Goal: Book appointment/travel/reservation

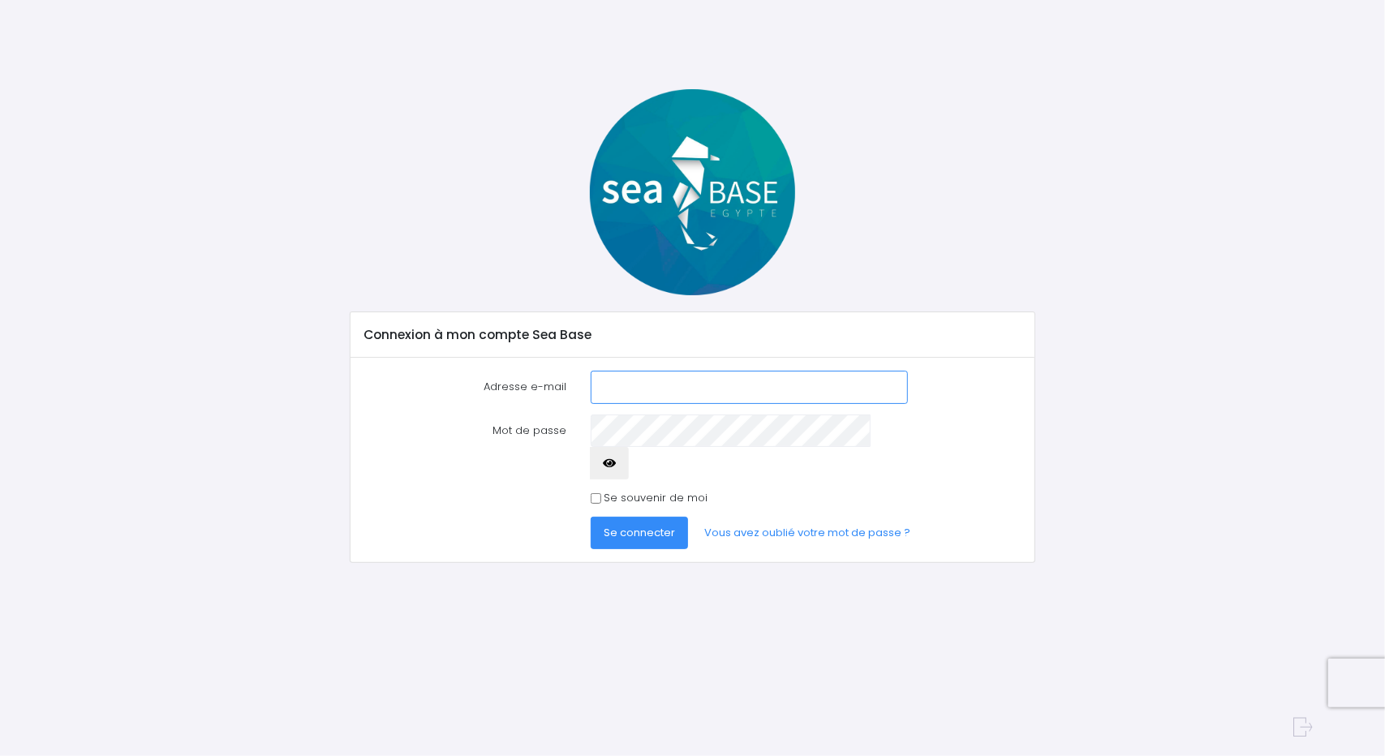
click at [689, 398] on input "Adresse e-mail" at bounding box center [749, 387] width 316 height 32
type input "hanusclaude@hotmail.com"
click at [629, 447] on button "button" at bounding box center [609, 463] width 39 height 32
click at [617, 525] on span "Se connecter" at bounding box center [639, 532] width 71 height 15
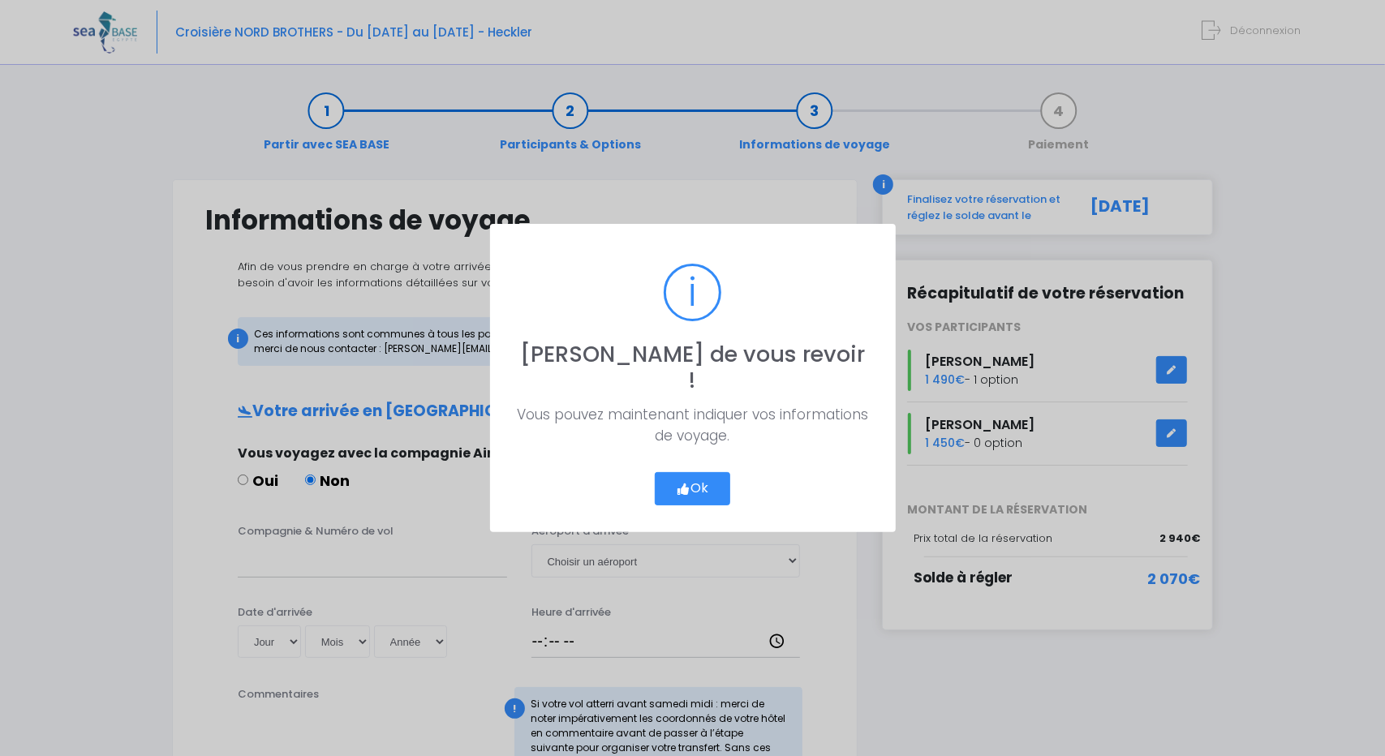
click at [699, 475] on button "Ok" at bounding box center [693, 489] width 76 height 34
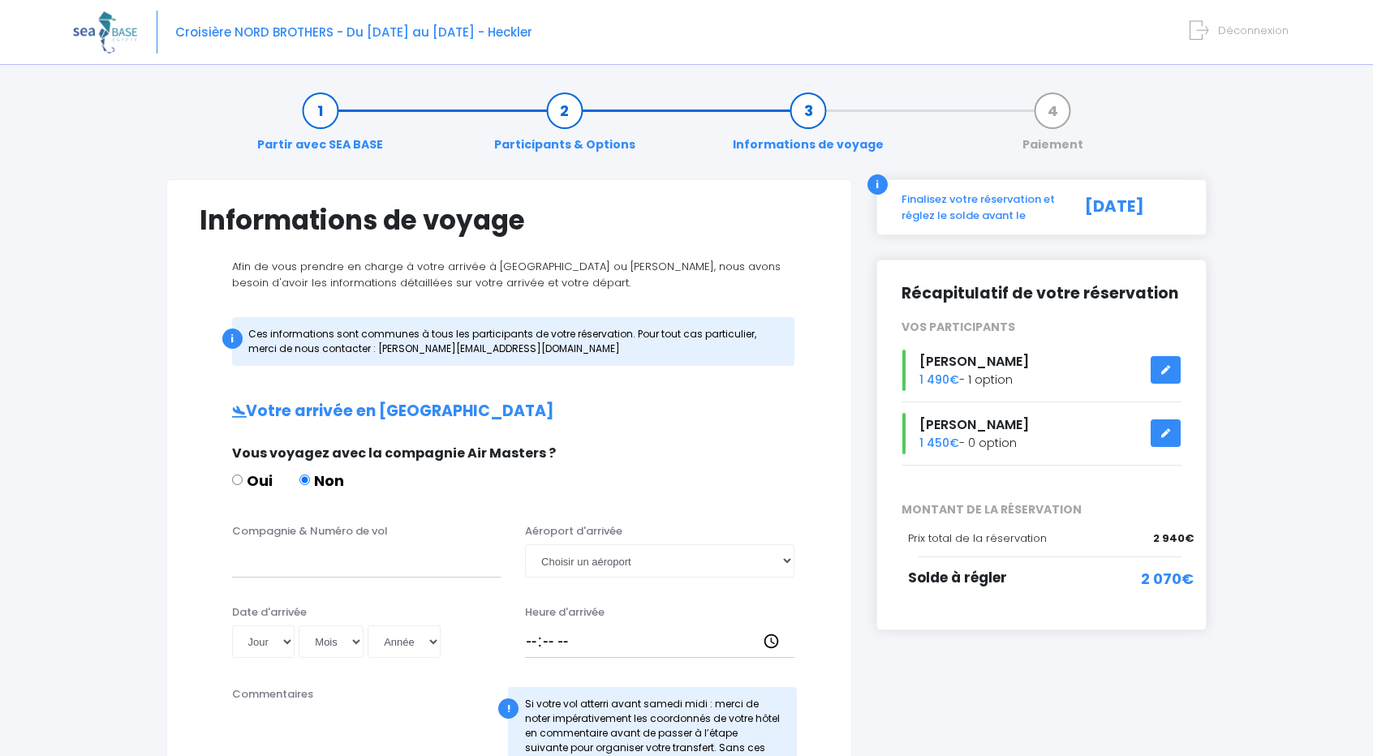
click at [1258, 270] on div "Partir avec SEA BASE Participants & Options Informations de voyage Paiement Inf…" at bounding box center [686, 750] width 1227 height 1350
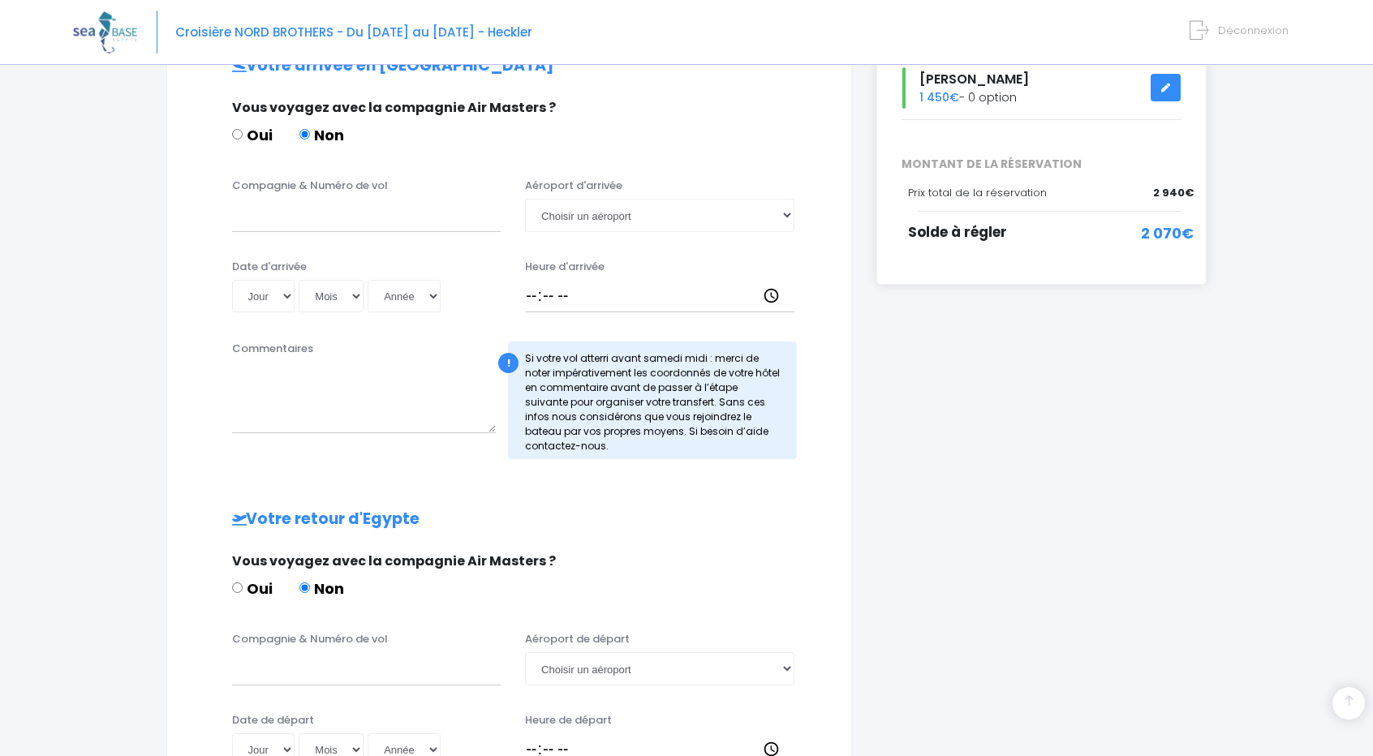
scroll to position [348, 0]
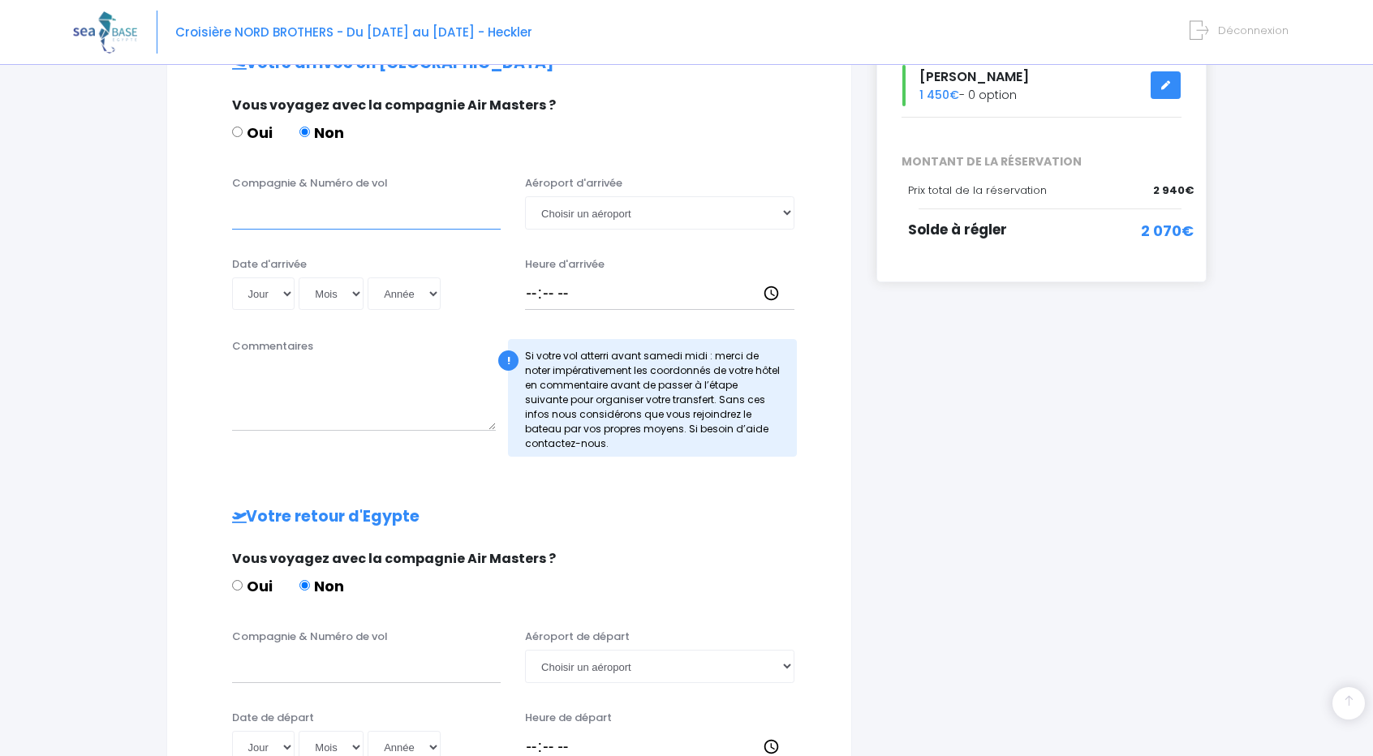
click at [391, 212] on input "Compagnie & Numéro de vol" at bounding box center [366, 212] width 269 height 32
type input "Corendon XR1067"
click at [764, 216] on select "Choisir un aéroport Hurghada Marsa Alam" at bounding box center [659, 212] width 269 height 32
select select "Hurghada"
click at [525, 196] on select "Choisir un aéroport Hurghada Marsa Alam" at bounding box center [659, 212] width 269 height 32
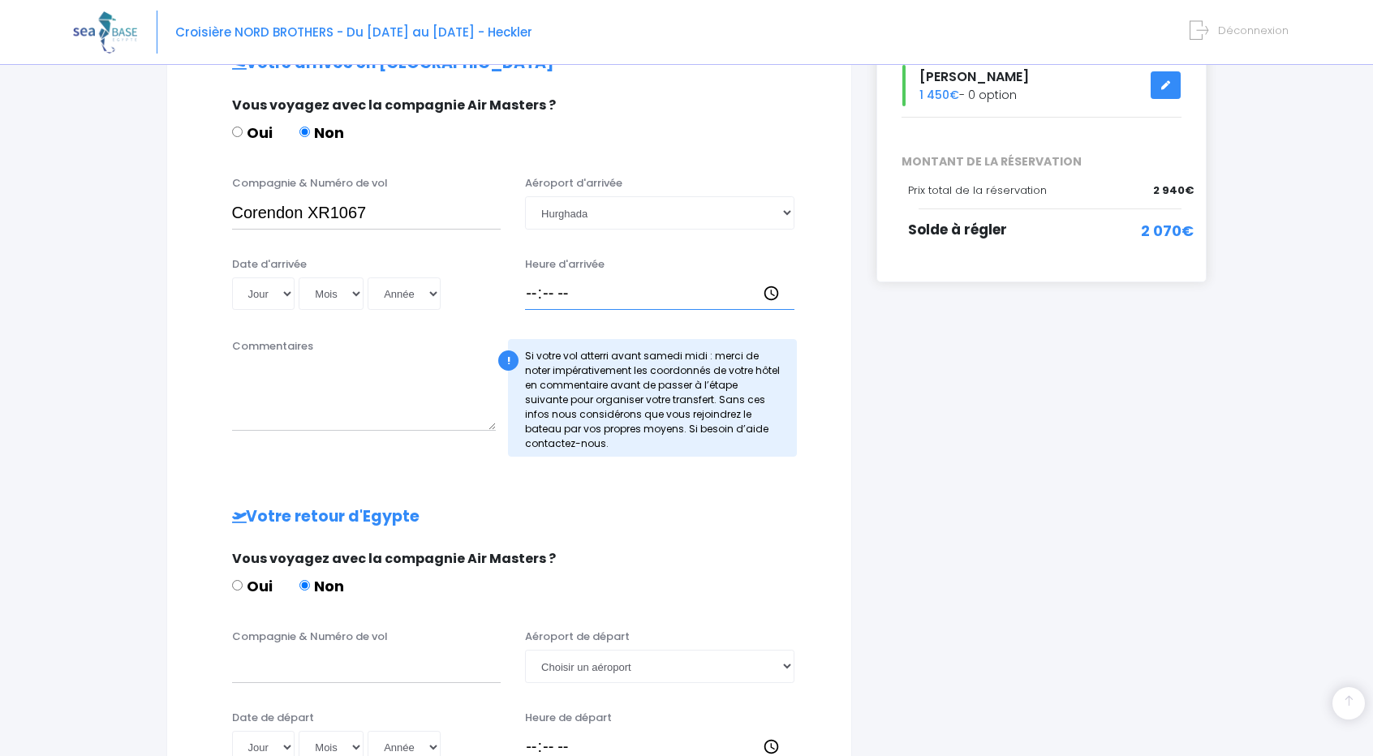
click at [583, 291] on input "Heure d'arrivée" at bounding box center [659, 293] width 269 height 32
type input "20:25"
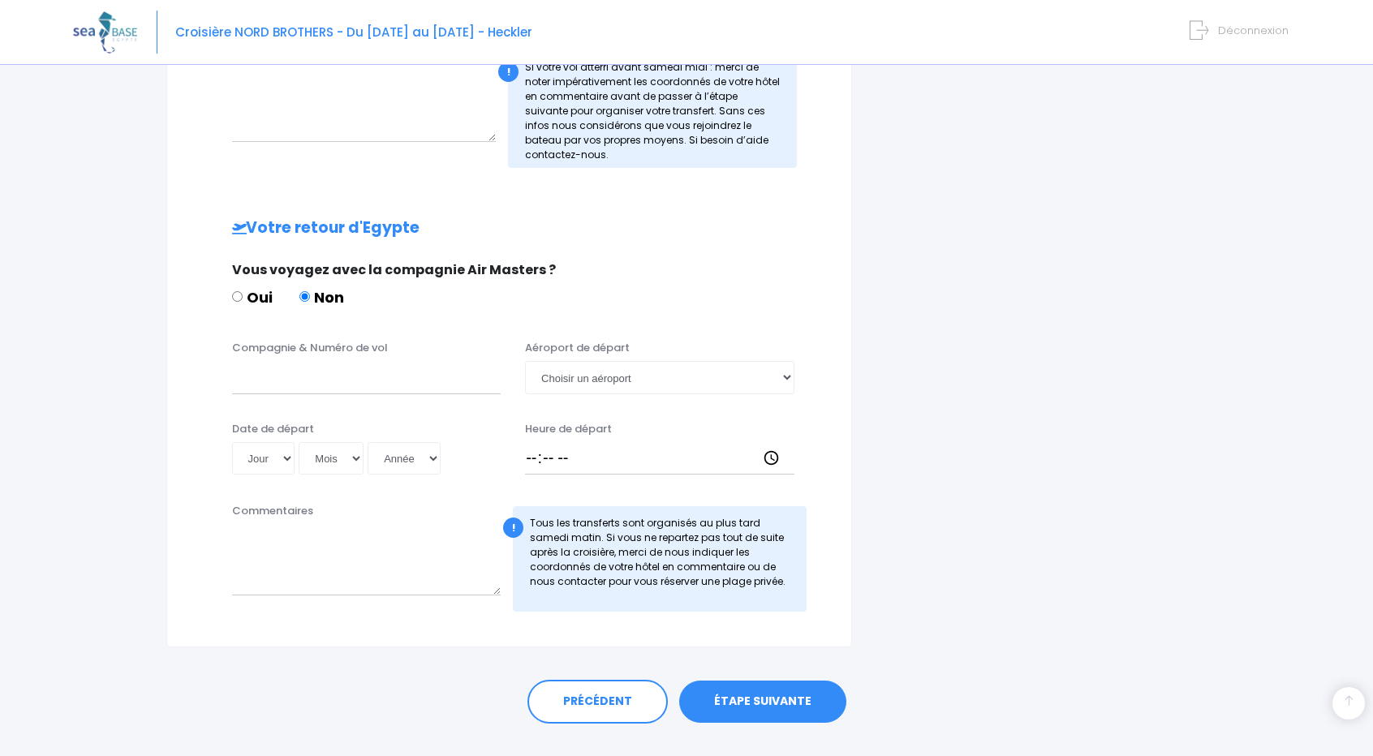
scroll to position [668, 0]
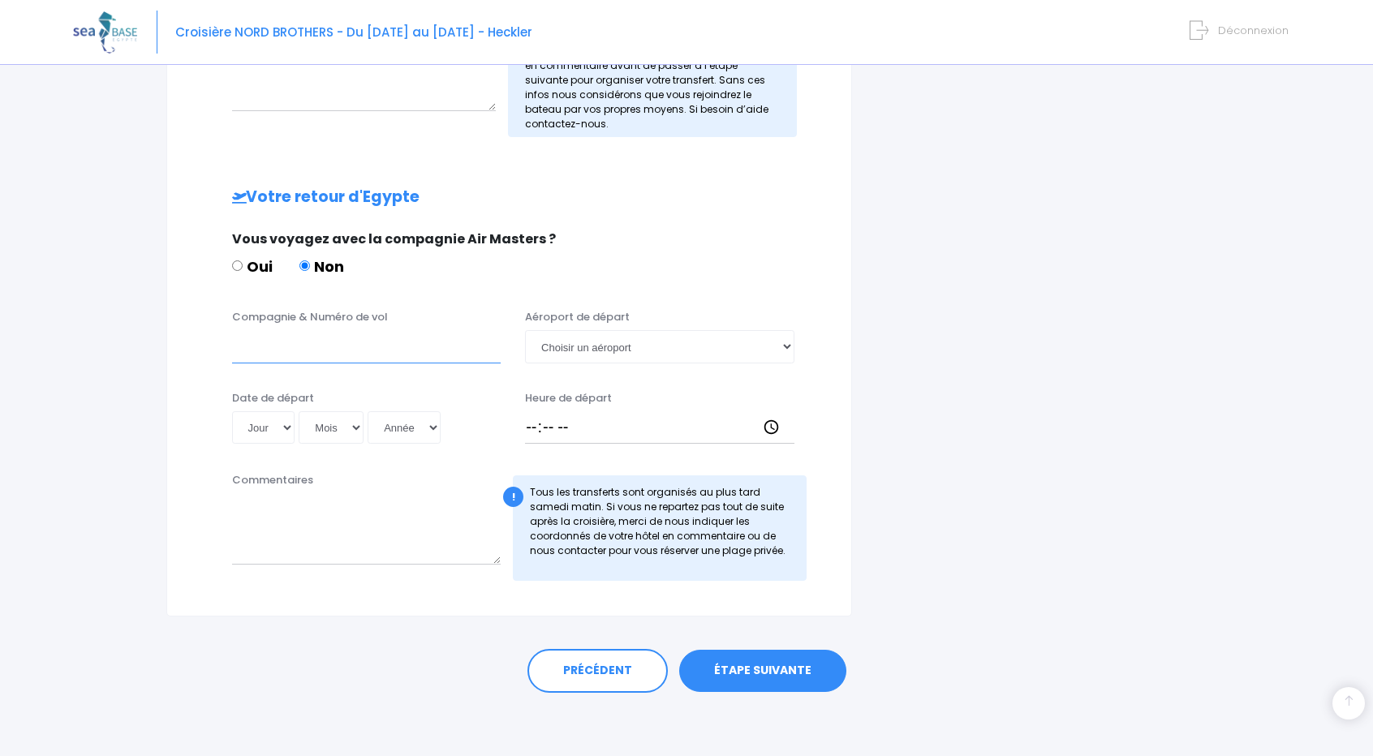
click at [370, 343] on input "Compagnie & Numéro de vol" at bounding box center [366, 346] width 269 height 32
type input "Easyjet EJU7978"
click at [740, 338] on select "Choisir un aéroport Hurghada Marsa Alam" at bounding box center [659, 346] width 269 height 32
select select "Hurghada"
click at [525, 330] on select "Choisir un aéroport Hurghada Marsa Alam" at bounding box center [659, 346] width 269 height 32
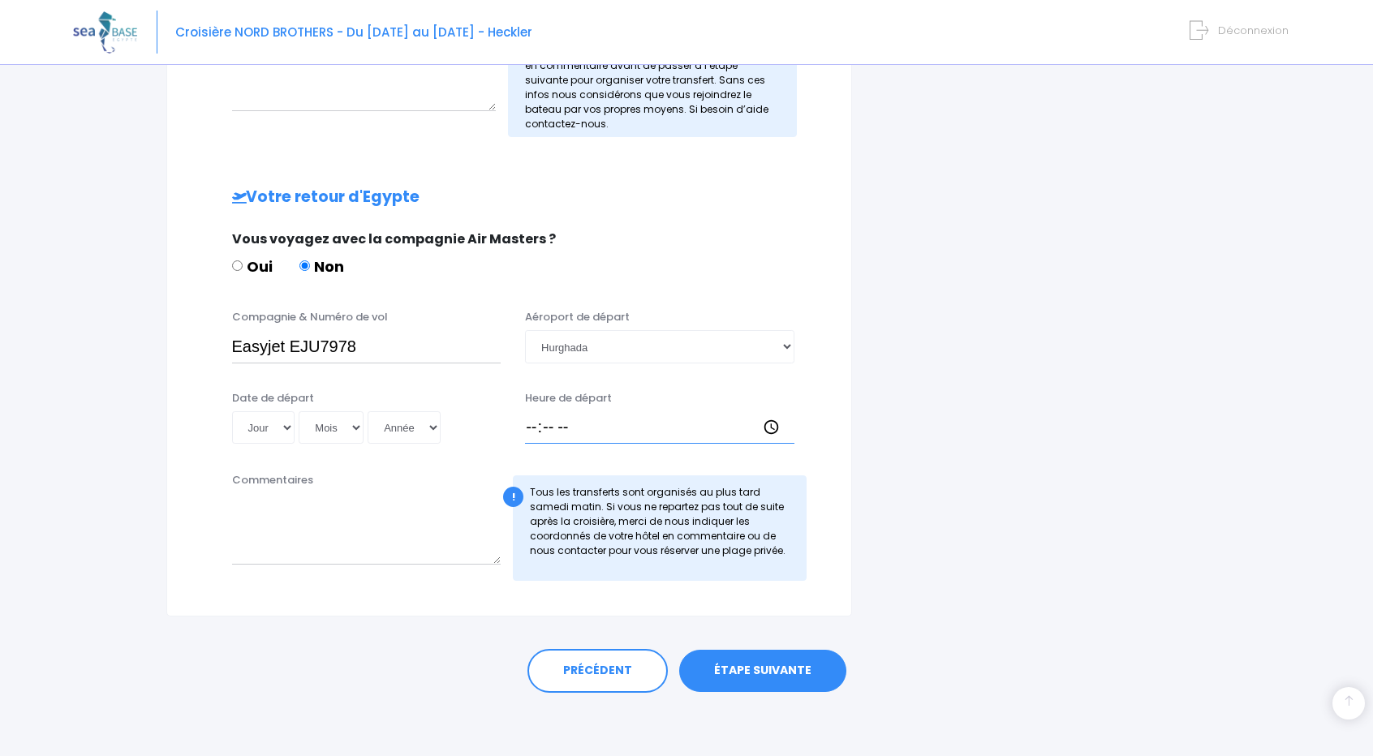
click at [584, 422] on input "Heure de départ" at bounding box center [659, 427] width 269 height 32
type input "15:00"
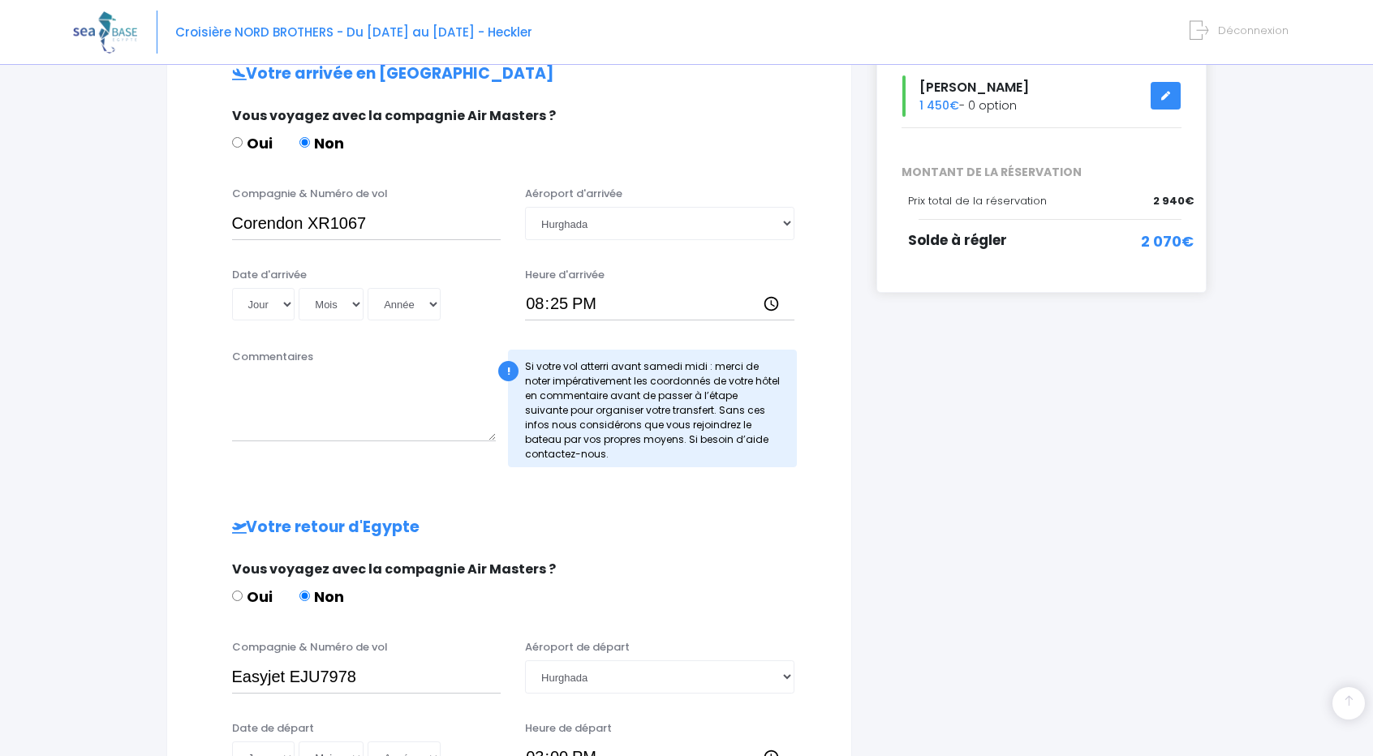
scroll to position [333, 0]
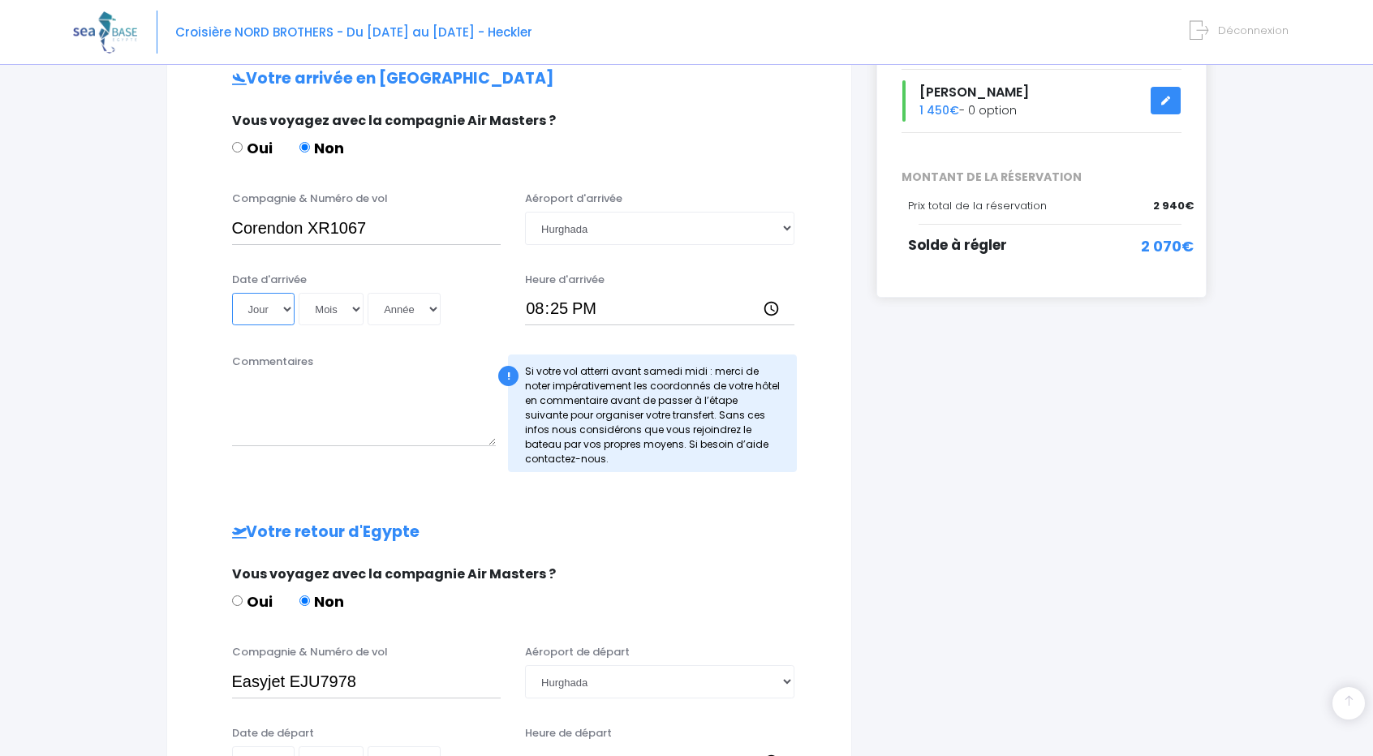
click at [253, 308] on select "Jour 01 02 03 04 05 06 07 08 09 10 11 12 13 14 15 16 17 18 19 20 21 22 23 24 25…" at bounding box center [263, 309] width 63 height 32
select select "25"
click at [232, 293] on select "Jour 01 02 03 04 05 06 07 08 09 10 11 12 13 14 15 16 17 18 19 20 21 22 23 24 25…" at bounding box center [263, 309] width 63 height 32
click at [330, 313] on select "Mois 01 02 03 04 05 06 07 08 09 10 11 12" at bounding box center [331, 309] width 65 height 32
select select "10"
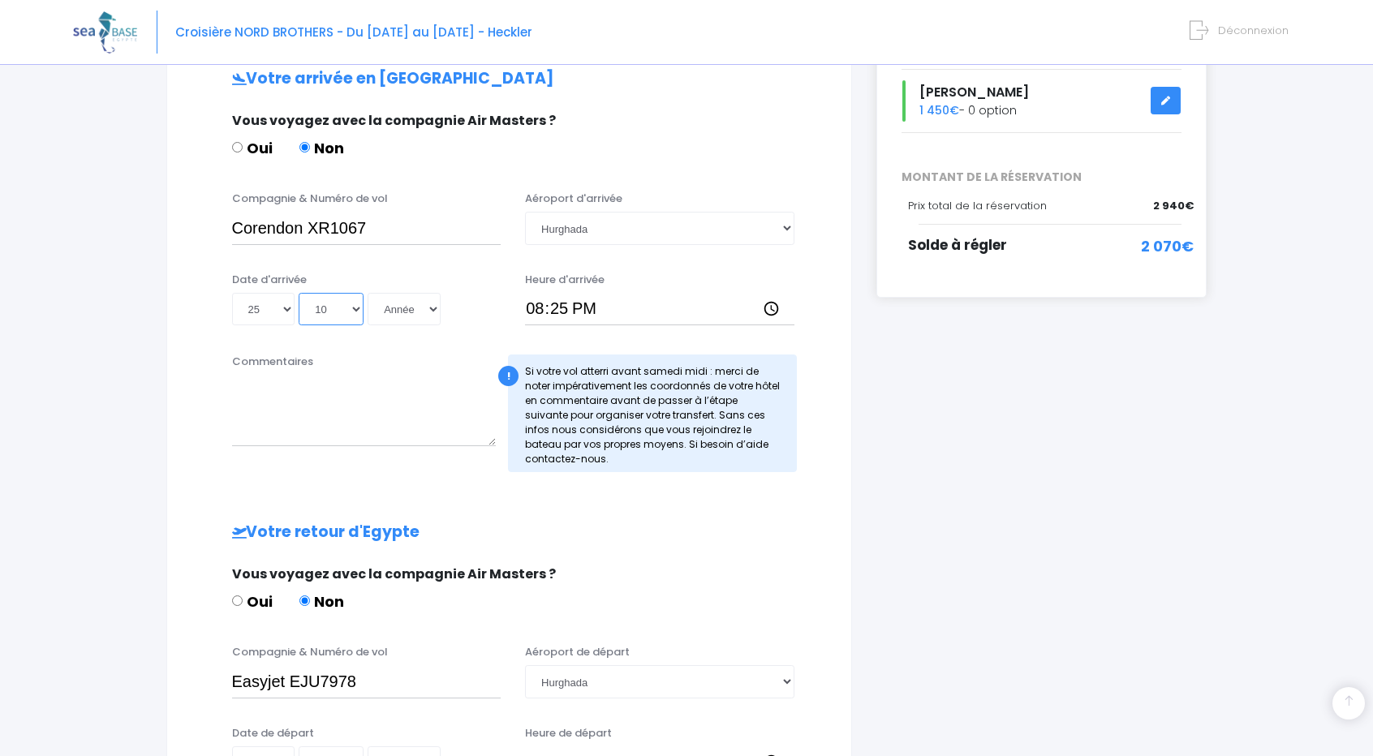
click at [299, 293] on select "Mois 01 02 03 04 05 06 07 08 09 10 11 12" at bounding box center [331, 309] width 65 height 32
click at [404, 312] on select "Année 2045 2044 2043 2042 2041 2040 2039 2038 2037 2036 2035 2034 2033 2032 203…" at bounding box center [404, 309] width 73 height 32
select select "2025"
click at [368, 293] on select "Année 2045 2044 2043 2042 2041 2040 2039 2038 2037 2036 2035 2034 2033 2032 203…" at bounding box center [404, 309] width 73 height 32
type input "[DATE]"
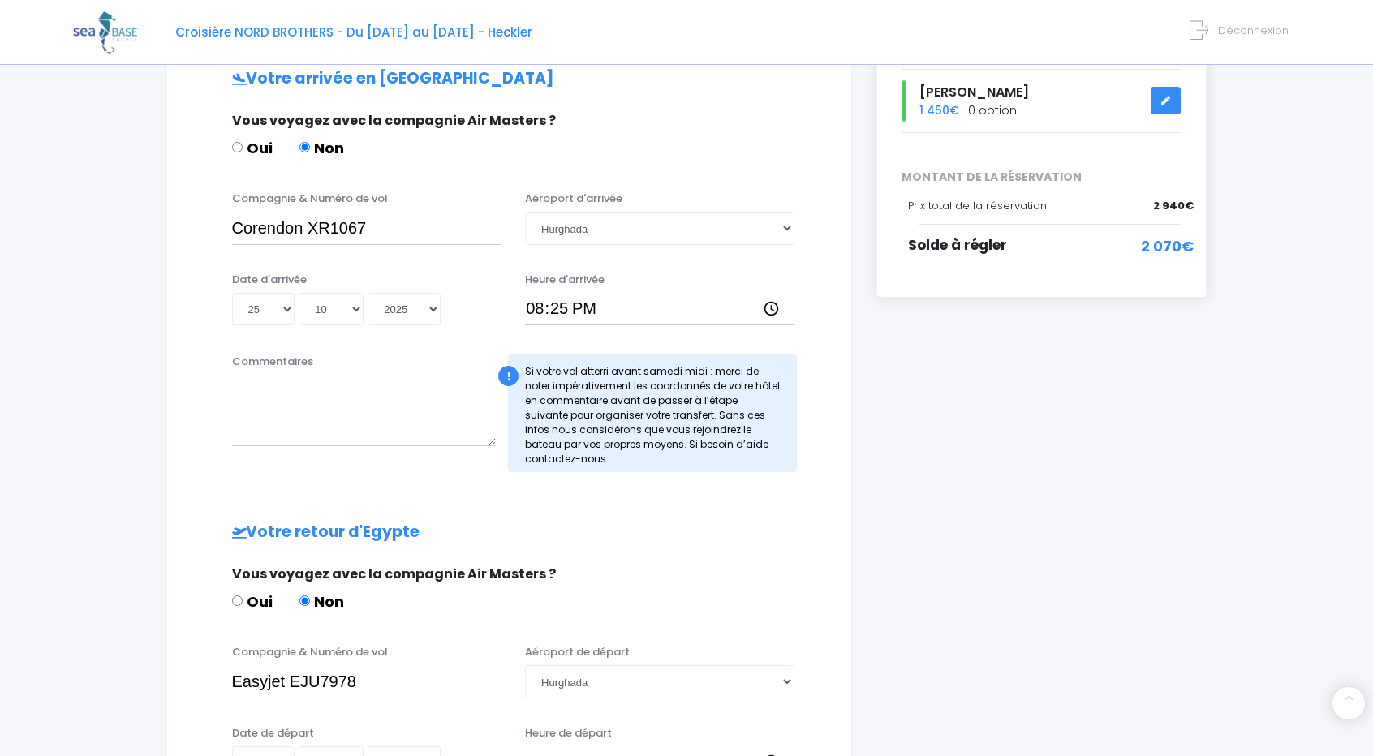
click at [1112, 531] on div "i Finalisez votre réservation et réglez le solde avant le 26/08/2025 Récapitula…" at bounding box center [1041, 399] width 355 height 1105
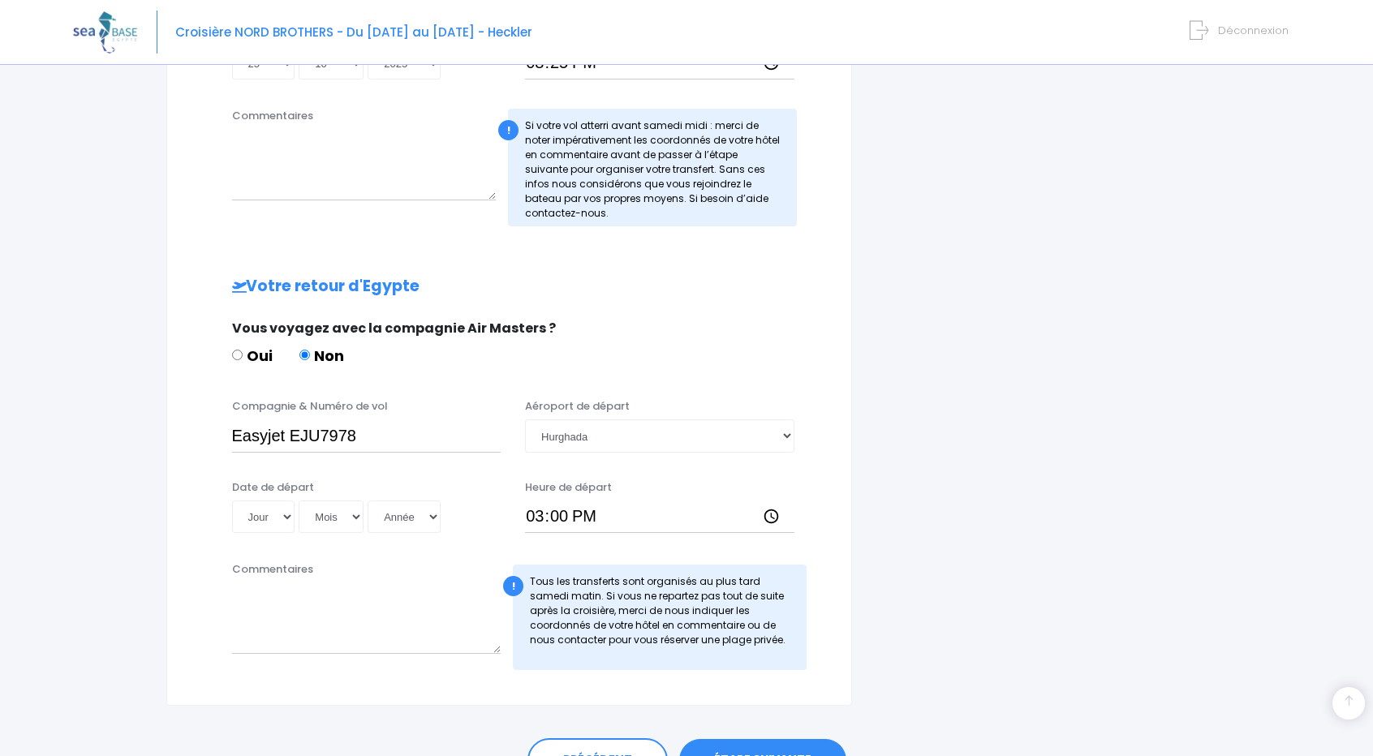
scroll to position [592, 0]
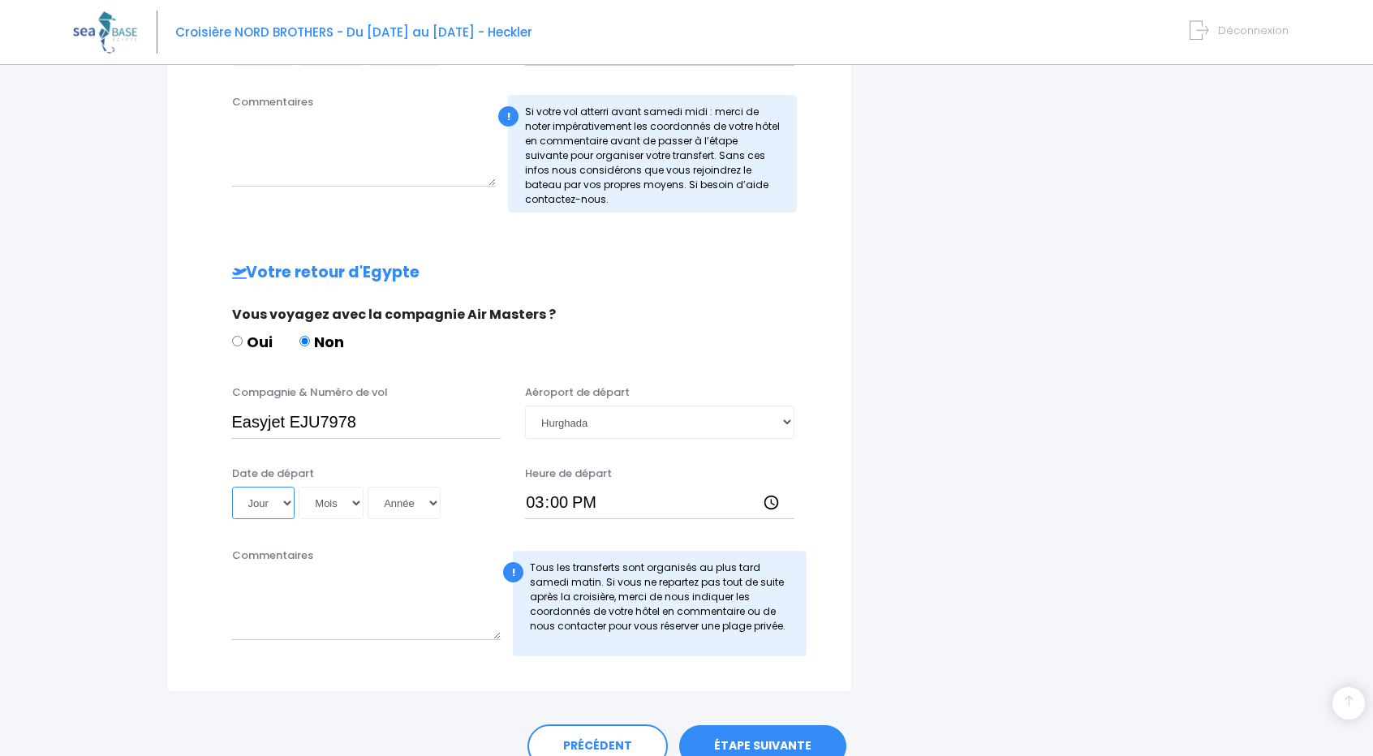
click at [264, 498] on select "Jour 01 02 03 04 05 06 07 08 09 10 11 12 13 14 15 16 17 18 19 20 21 22 23 24 25…" at bounding box center [263, 503] width 63 height 32
select select "02"
click at [232, 487] on select "Jour 01 02 03 04 05 06 07 08 09 10 11 12 13 14 15 16 17 18 19 20 21 22 23 24 25…" at bounding box center [263, 503] width 63 height 32
click at [323, 497] on select "Mois 01 02 03 04 05 06 07 08 09 10 11 12" at bounding box center [331, 503] width 65 height 32
select select "11"
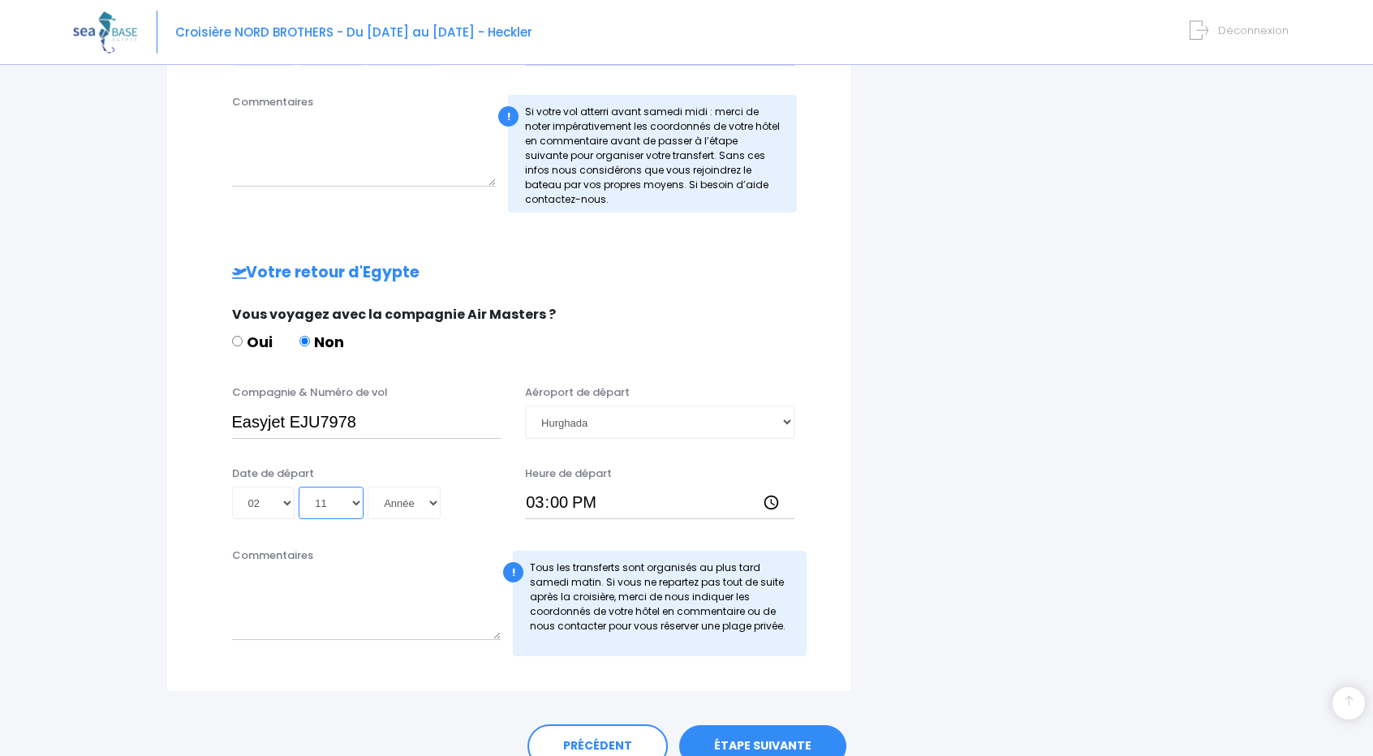
click at [299, 487] on select "Mois 01 02 03 04 05 06 07 08 09 10 11 12" at bounding box center [331, 503] width 65 height 32
click at [396, 498] on select "Année 2045 2044 2043 2042 2041 2040 2039 2038 2037 2036 2035 2034 2033 2032 203…" at bounding box center [404, 503] width 73 height 32
select select "2025"
click at [368, 487] on select "Année 2045 2044 2043 2042 2041 2040 2039 2038 2037 2036 2035 2034 2033 2032 203…" at bounding box center [404, 503] width 73 height 32
type input "[DATE]"
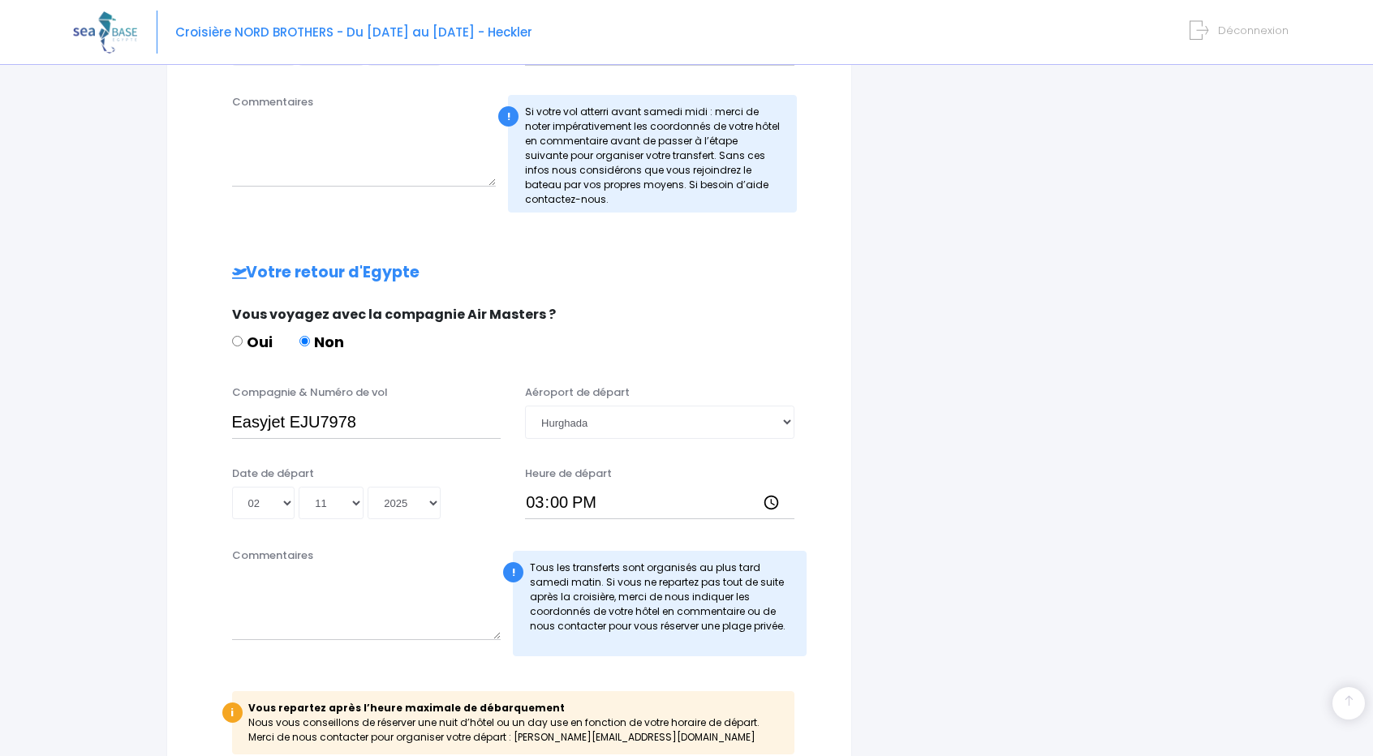
click at [1108, 479] on div "i Finalisez votre réservation et réglez le solde avant le 26/08/2025 Récapitula…" at bounding box center [1041, 188] width 355 height 1203
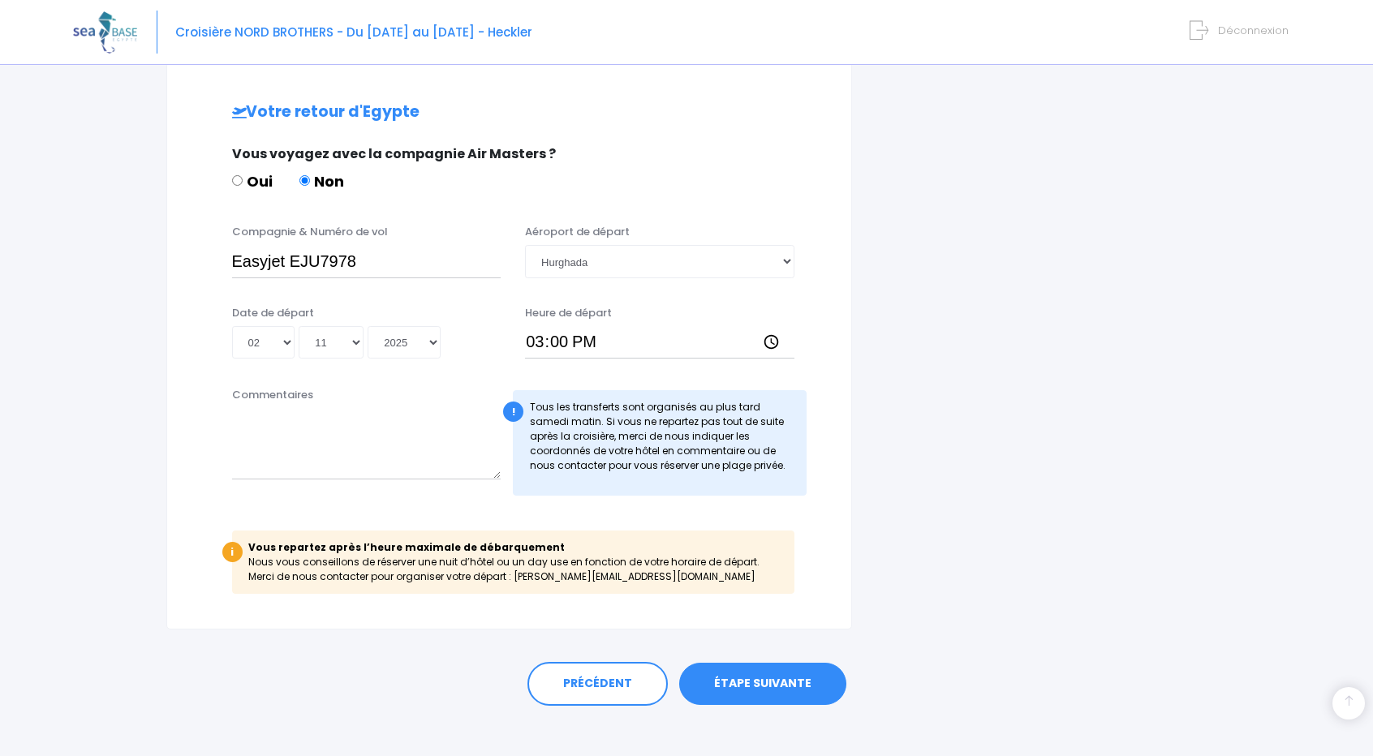
scroll to position [766, 0]
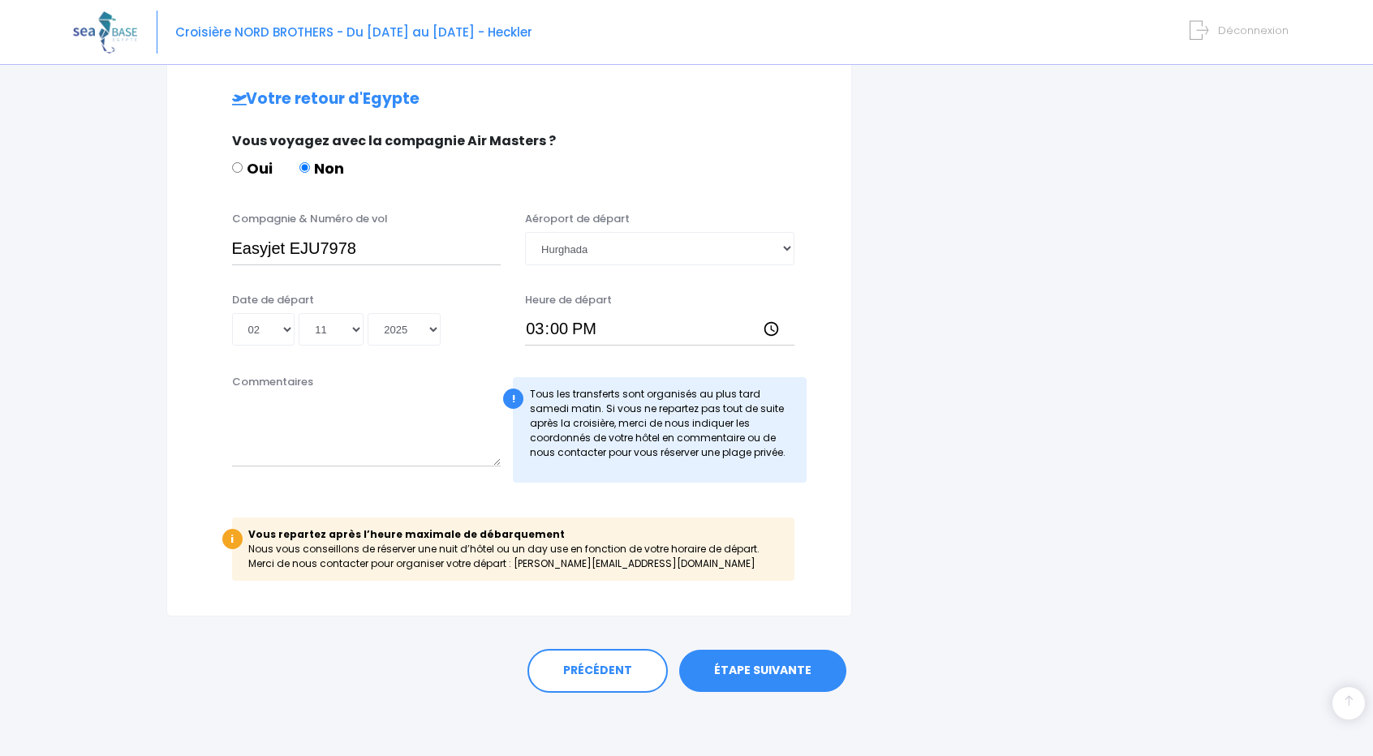
click at [793, 656] on link "ÉTAPE SUIVANTE" at bounding box center [762, 671] width 167 height 42
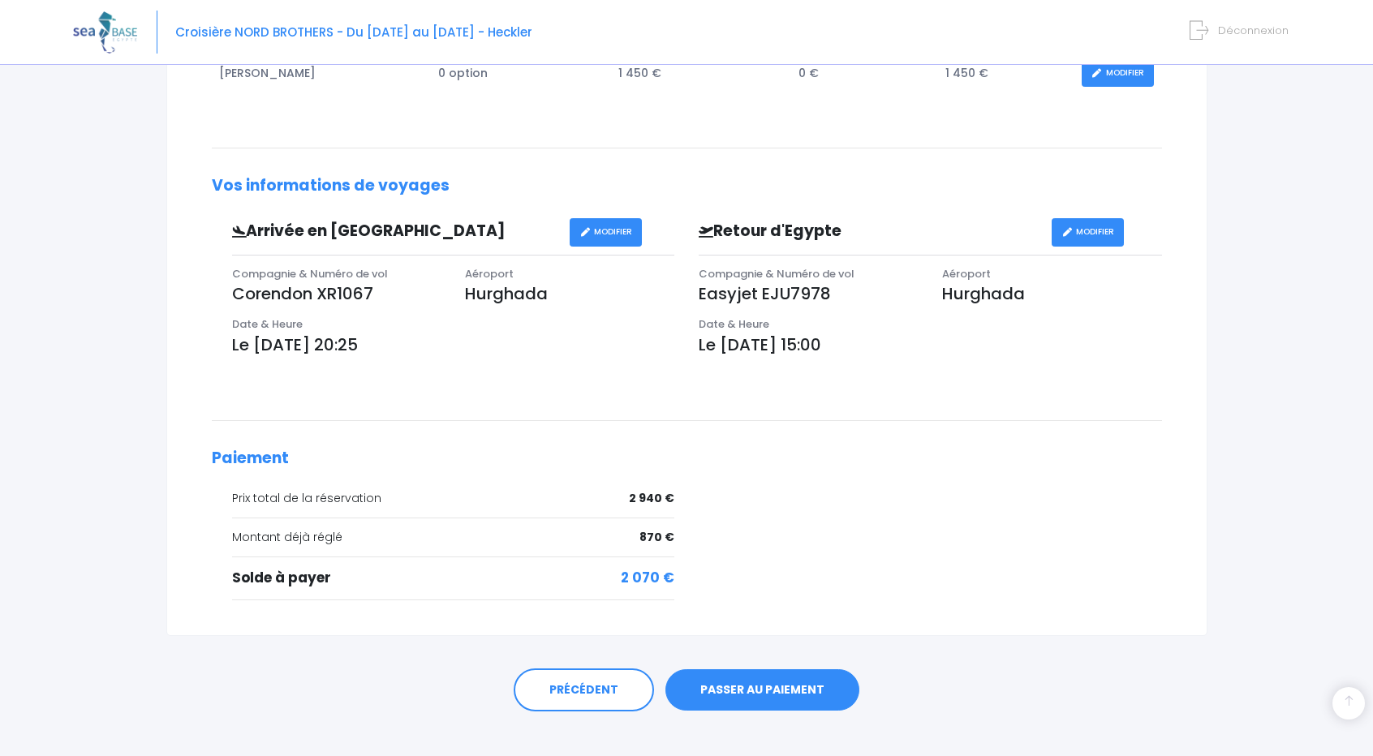
scroll to position [425, 0]
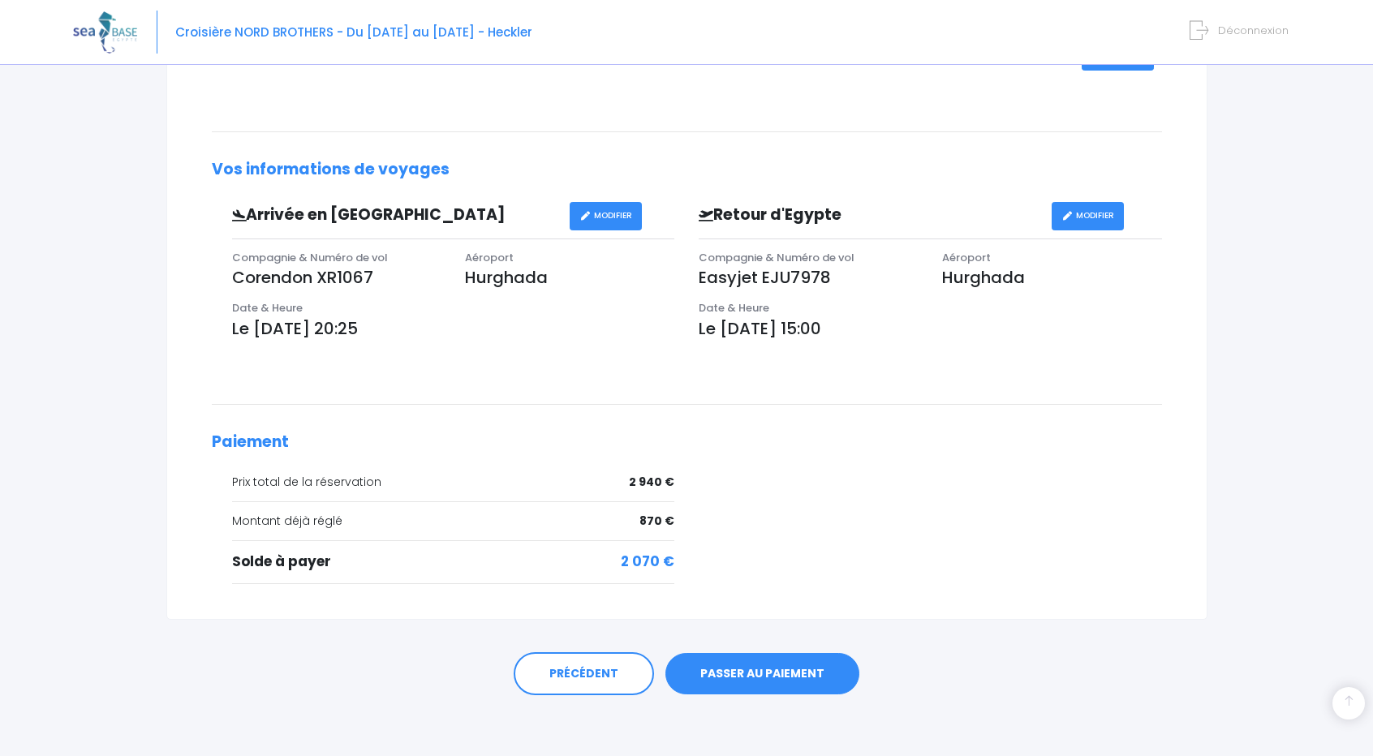
click at [757, 671] on link "PASSER AU PAIEMENT" at bounding box center [762, 674] width 194 height 42
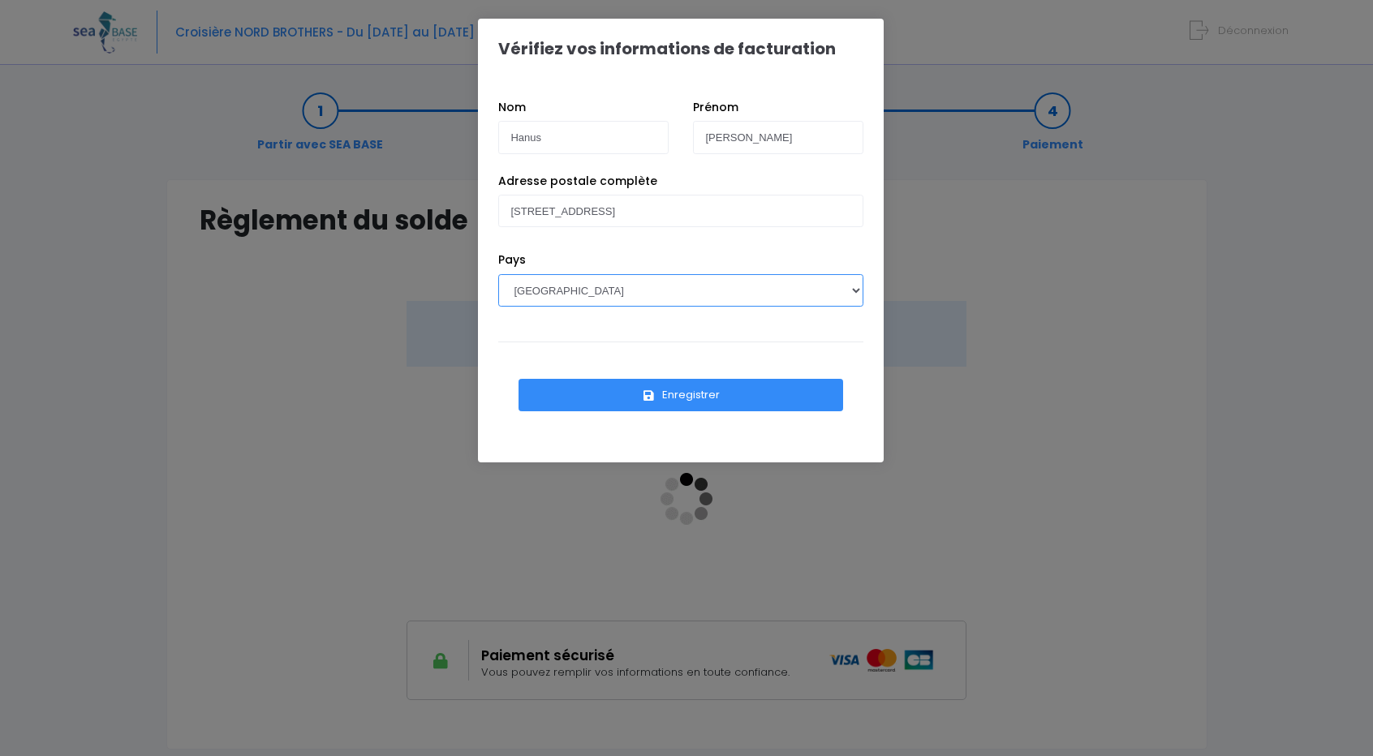
click at [751, 291] on select "[GEOGRAPHIC_DATA] [GEOGRAPHIC_DATA], [GEOGRAPHIC_DATA] [GEOGRAPHIC_DATA] [GEOGR…" at bounding box center [680, 290] width 365 height 32
select select "BE"
click at [498, 274] on select "AFGHANISTAN AFRIQUE DU SUD ÅLAND, ÎLES ALBANIE ALGÉRIE ALLEMAGNE ANDORRE ANGOLA…" at bounding box center [680, 290] width 365 height 32
click at [695, 398] on button "Enregistrer" at bounding box center [680, 395] width 325 height 32
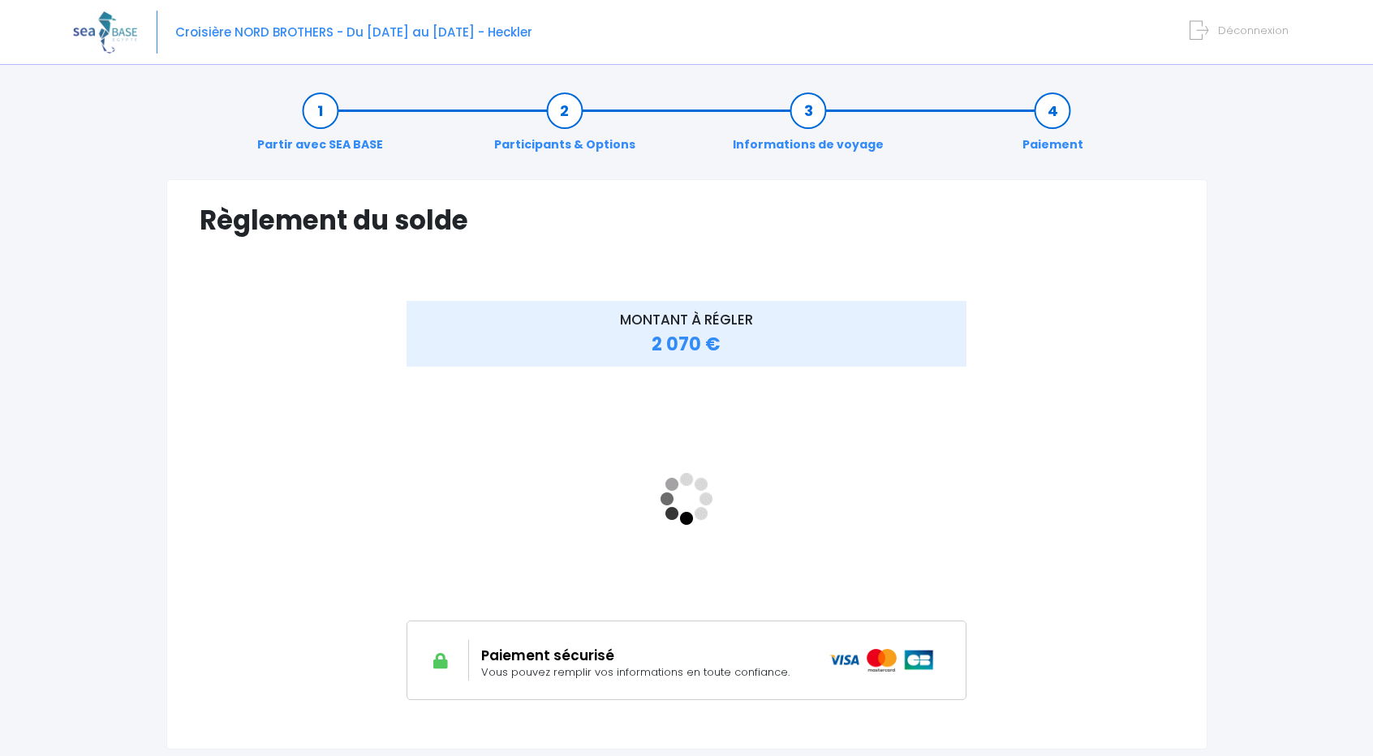
click at [809, 106] on link "Informations de voyage" at bounding box center [808, 127] width 167 height 51
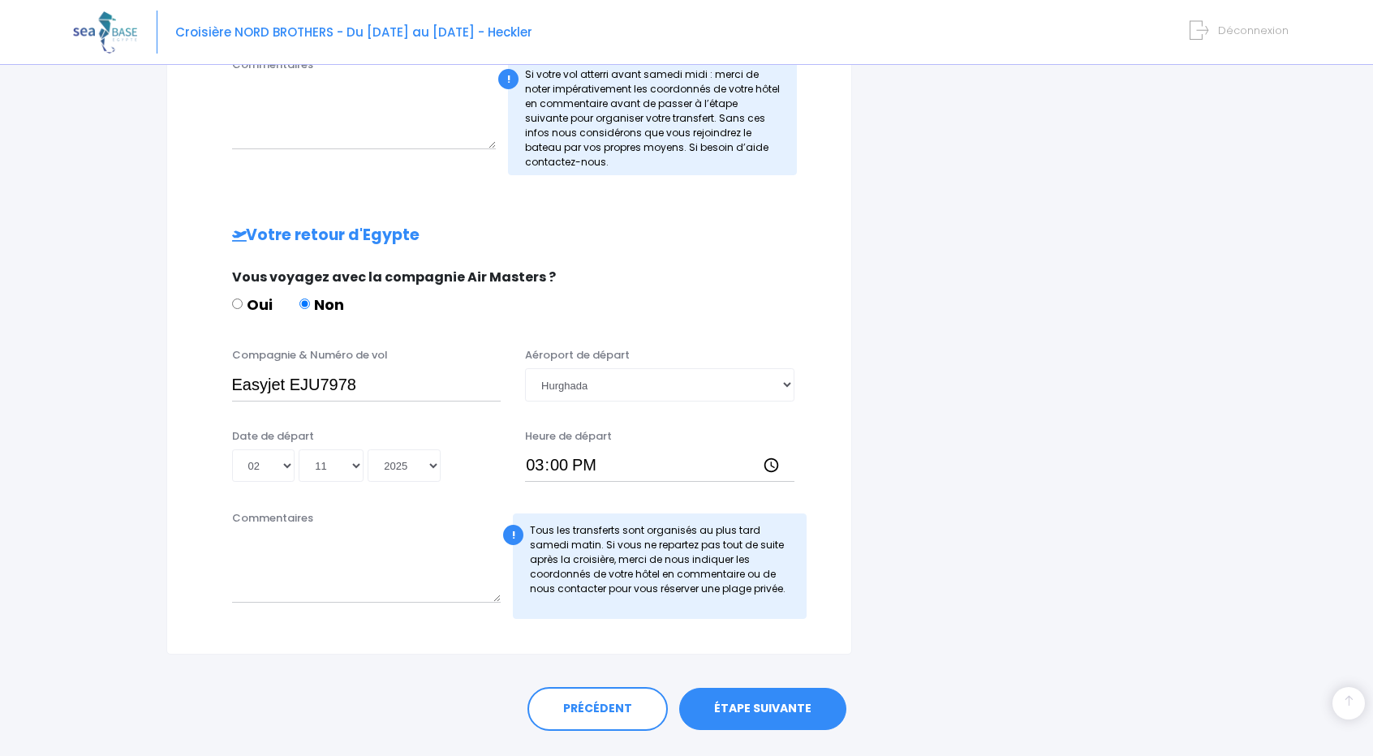
scroll to position [668, 0]
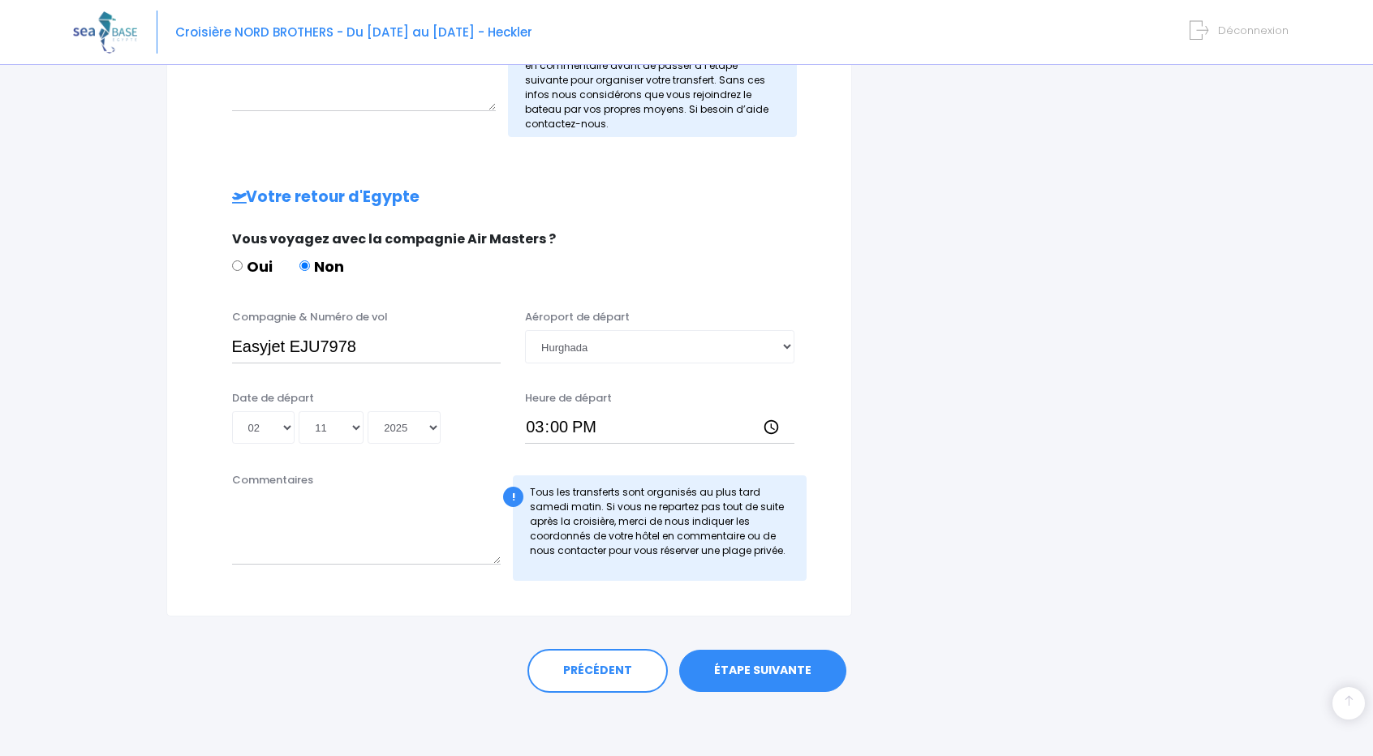
click at [771, 673] on link "ÉTAPE SUIVANTE" at bounding box center [762, 671] width 167 height 42
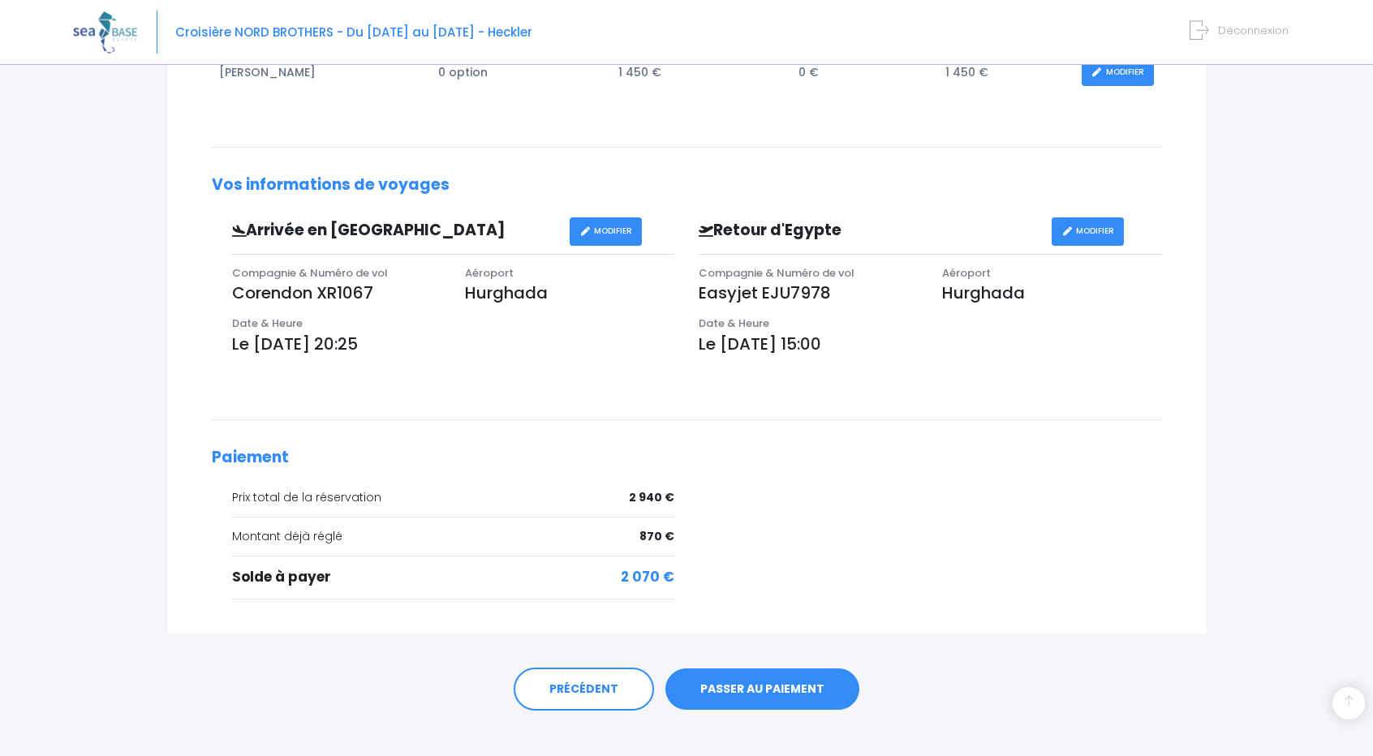
scroll to position [425, 0]
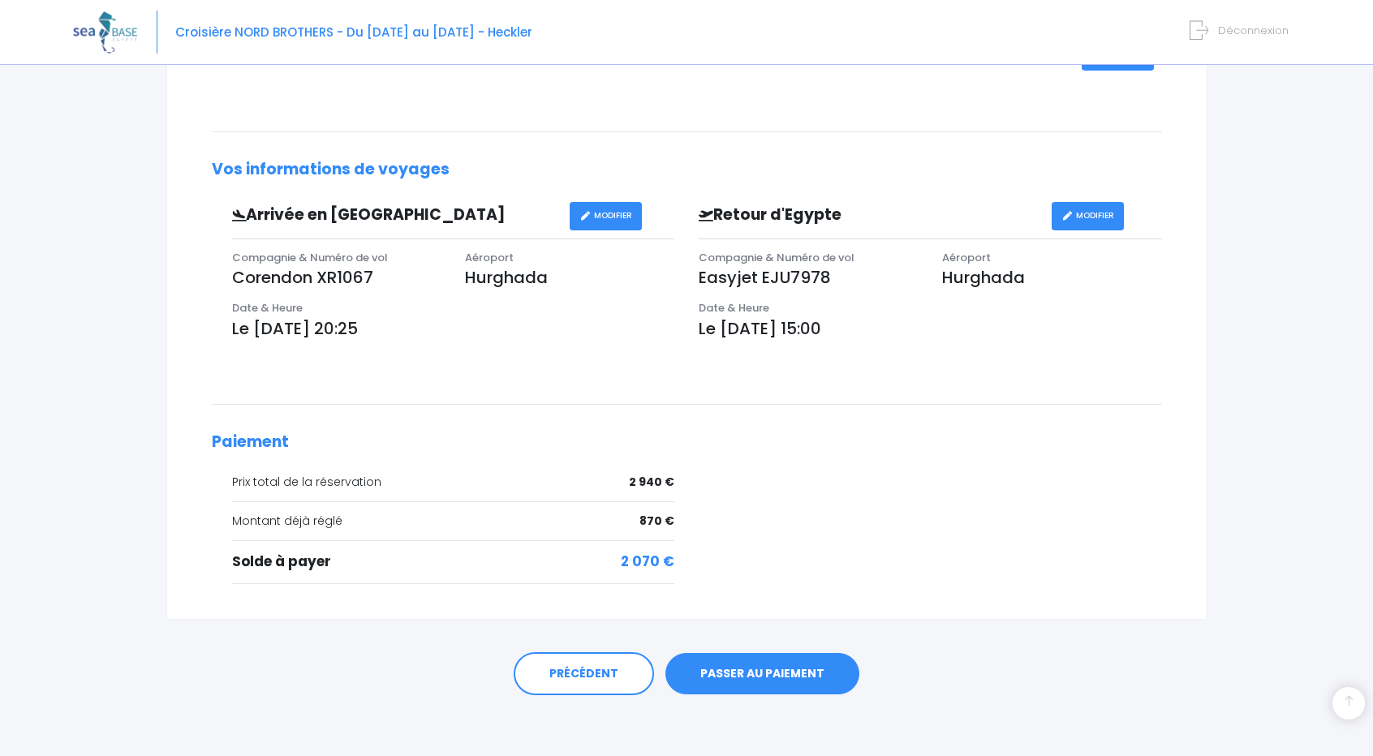
click at [750, 674] on link "PASSER AU PAIEMENT" at bounding box center [762, 674] width 194 height 42
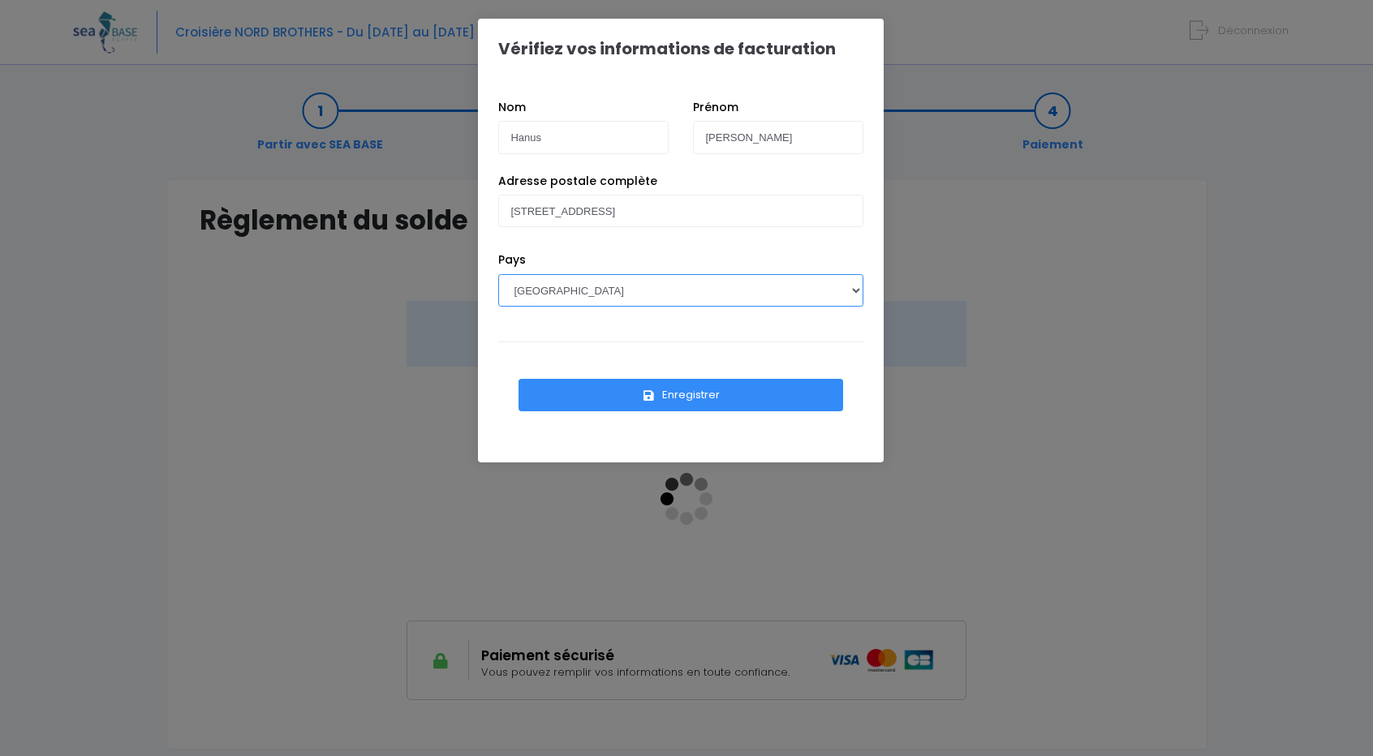
click at [730, 291] on select "AFGHANISTAN AFRIQUE DU SUD ÅLAND, ÎLES ALBANIE ALGÉRIE ALLEMAGNE ANDORRE ANGOLA…" at bounding box center [680, 290] width 365 height 32
select select "BE"
click at [498, 274] on select "AFGHANISTAN AFRIQUE DU SUD ÅLAND, ÎLES ALBANIE ALGÉRIE ALLEMAGNE ANDORRE ANGOLA…" at bounding box center [680, 290] width 365 height 32
click at [693, 390] on button "Enregistrer" at bounding box center [680, 395] width 325 height 32
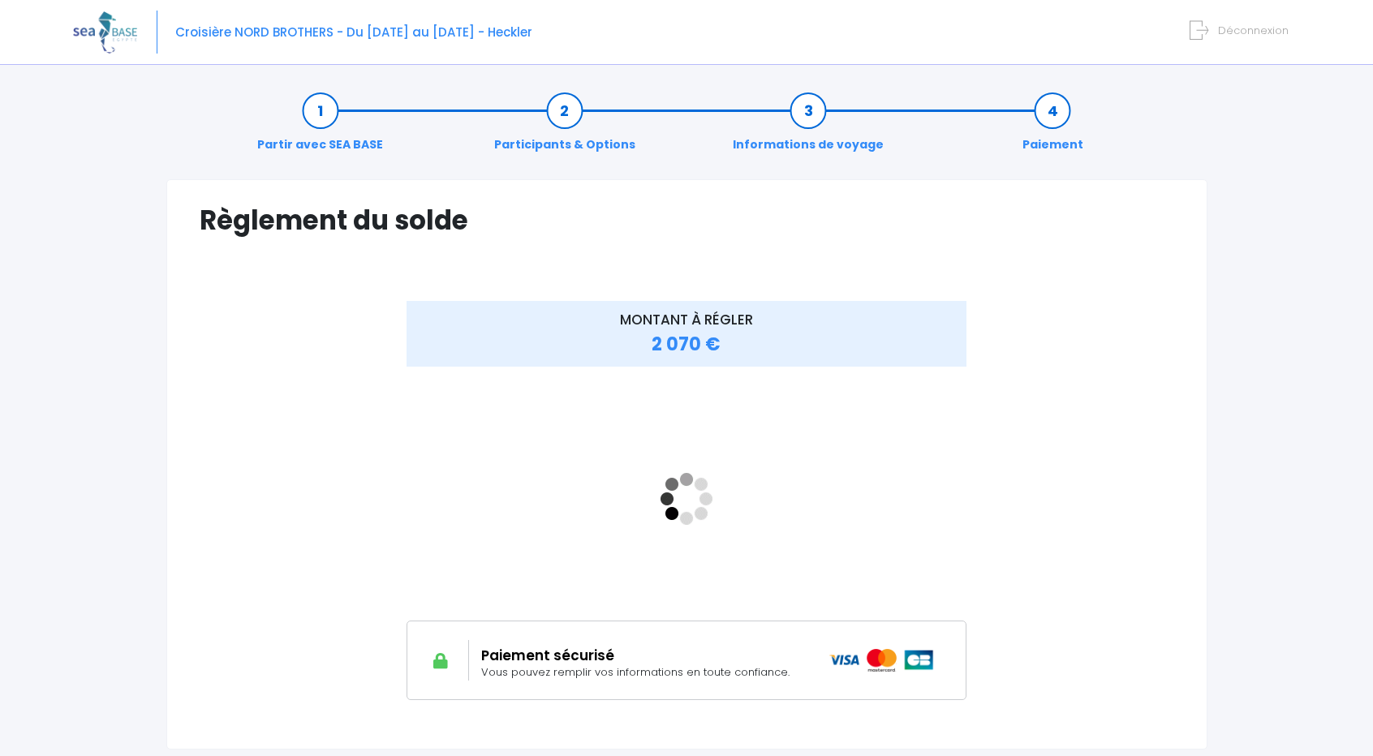
click at [808, 108] on link "Informations de voyage" at bounding box center [808, 127] width 167 height 51
